Goal: Check status: Check status

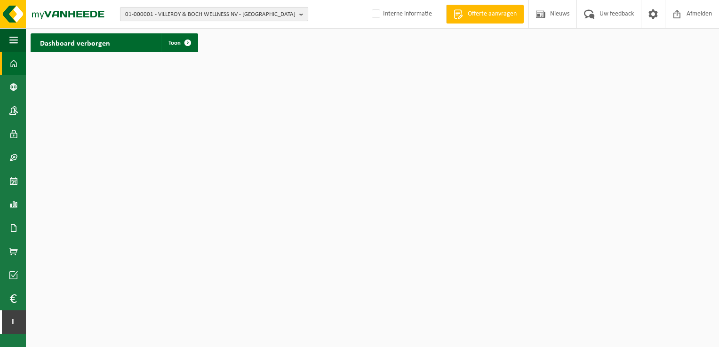
click at [208, 18] on span "01-000001 - VILLEROY & BOCH WELLNESS NV - [GEOGRAPHIC_DATA]" at bounding box center [210, 15] width 170 height 14
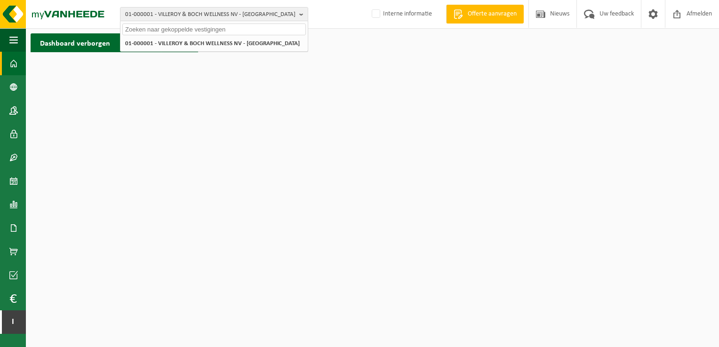
click at [204, 33] on input "text" at bounding box center [214, 30] width 184 height 12
paste input "01-099761"
type input "01-099761"
click at [207, 40] on strong "01-099761" at bounding box center [195, 43] width 28 height 6
